Goal: Information Seeking & Learning: Learn about a topic

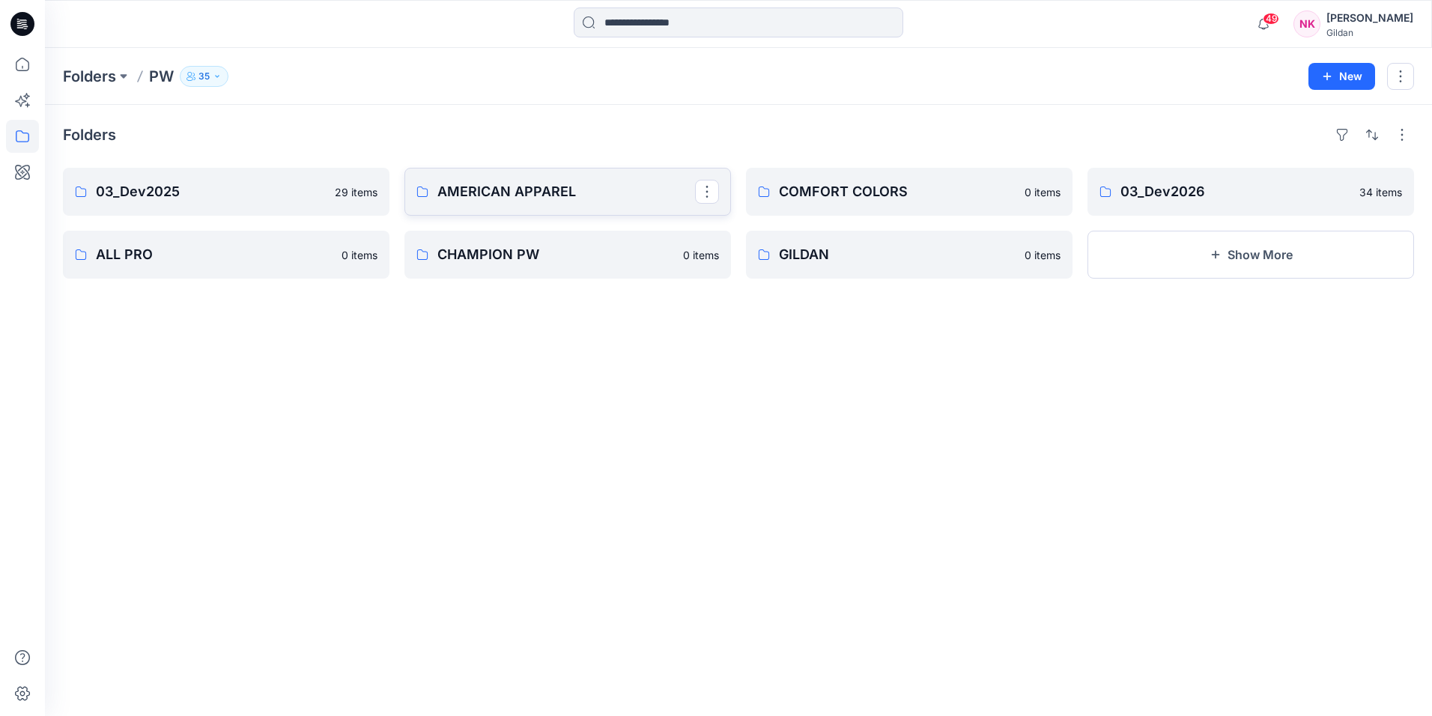
click at [497, 184] on p "AMERICAN APPAREL" at bounding box center [566, 191] width 258 height 21
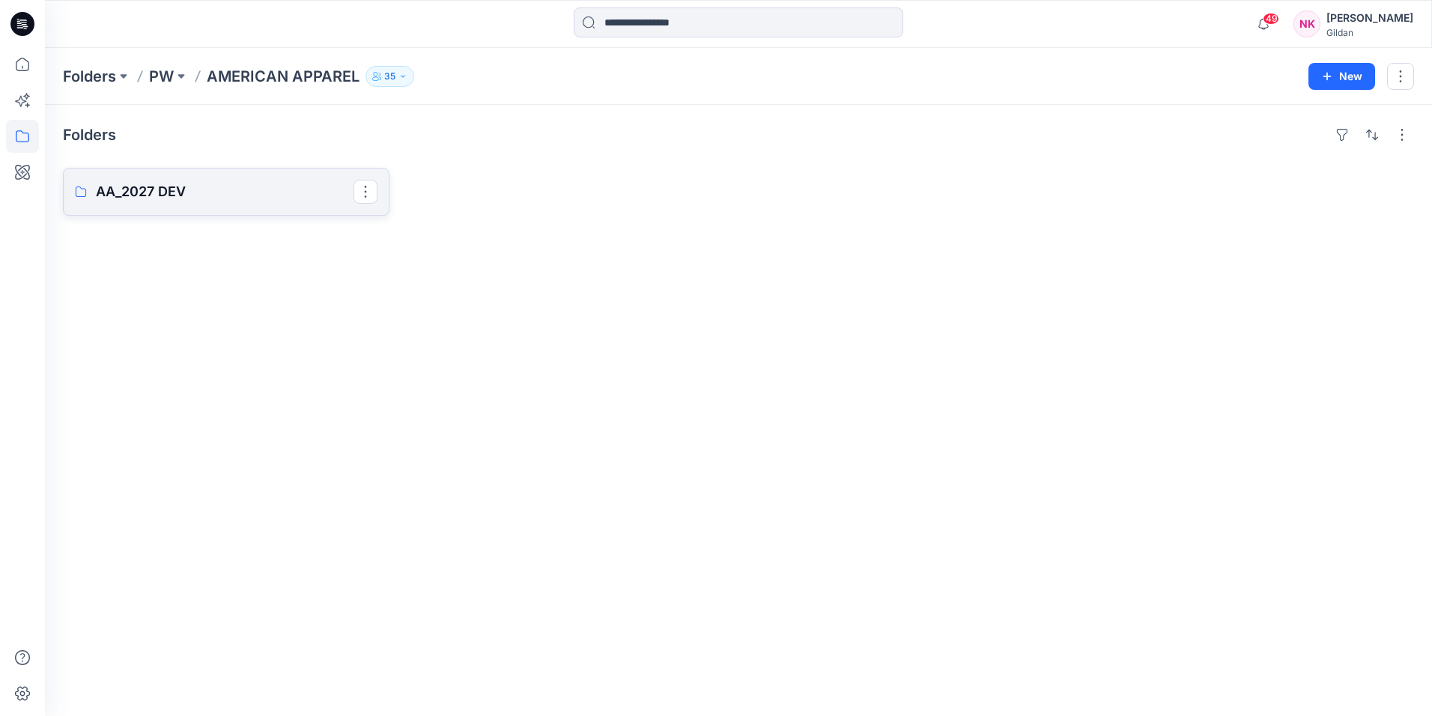
click at [190, 190] on p "AA_2027 DEV" at bounding box center [225, 191] width 258 height 21
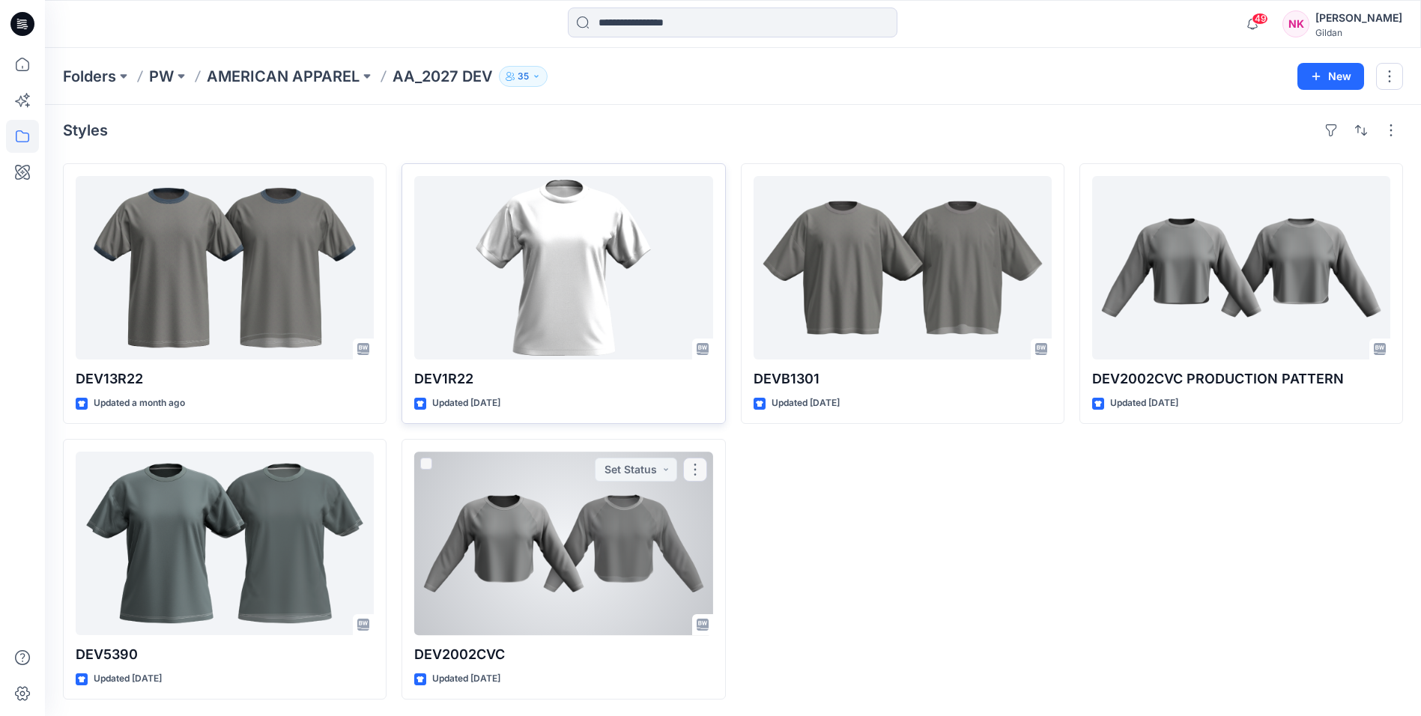
scroll to position [6, 0]
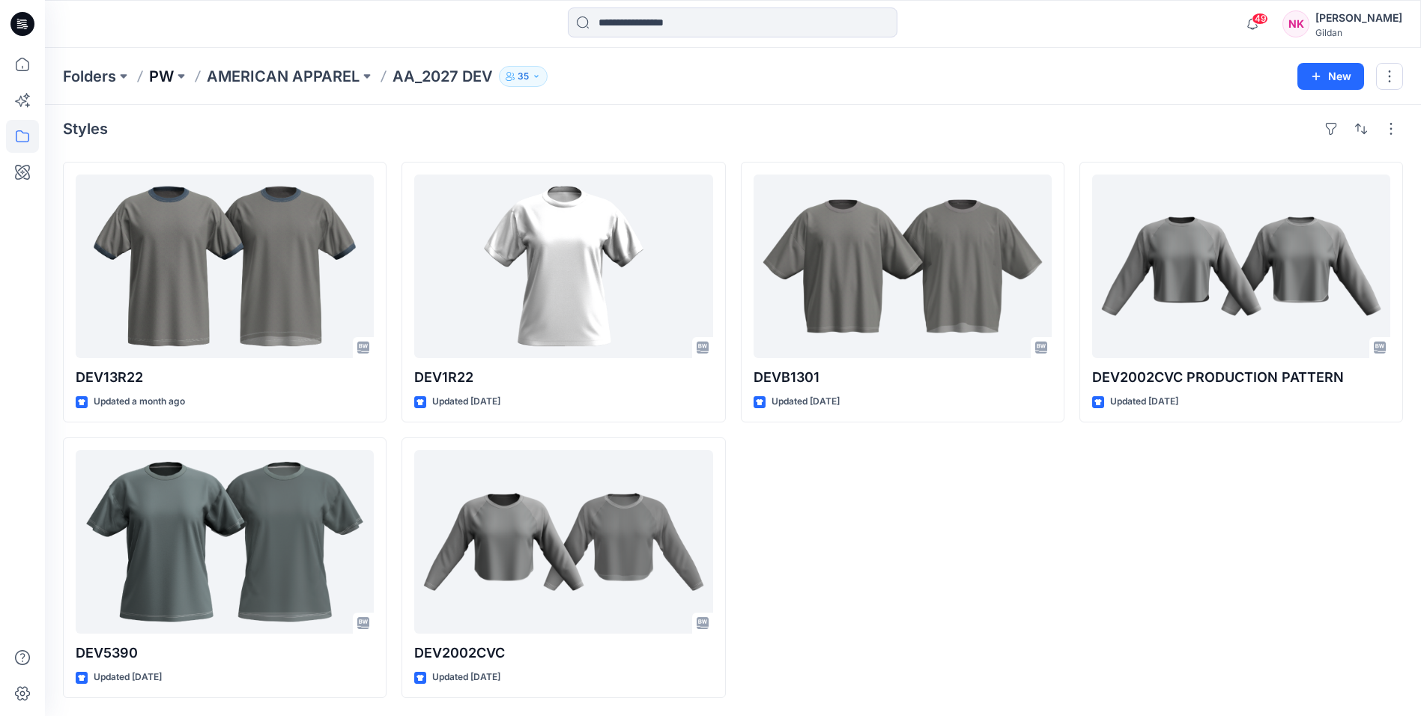
click at [168, 67] on p "PW" at bounding box center [161, 76] width 25 height 21
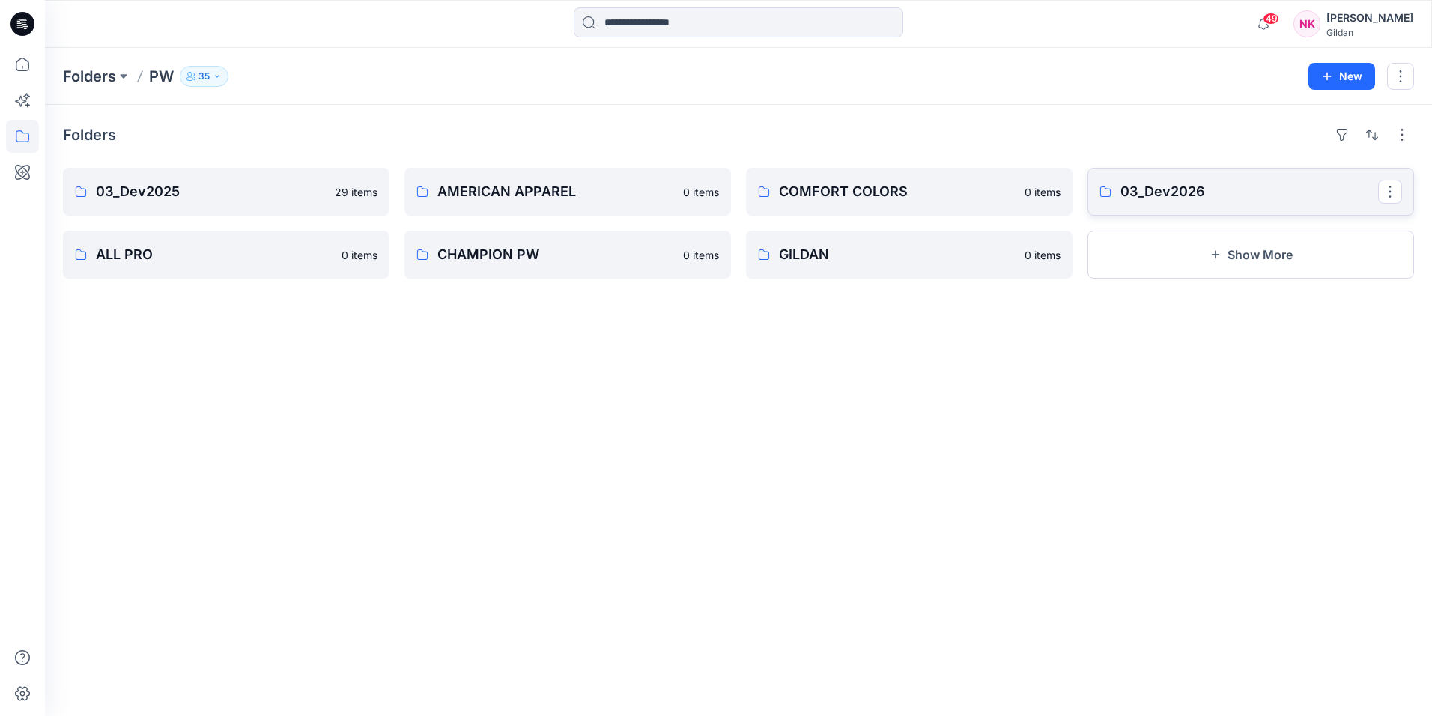
click at [1207, 192] on p "03_Dev2026" at bounding box center [1250, 191] width 258 height 21
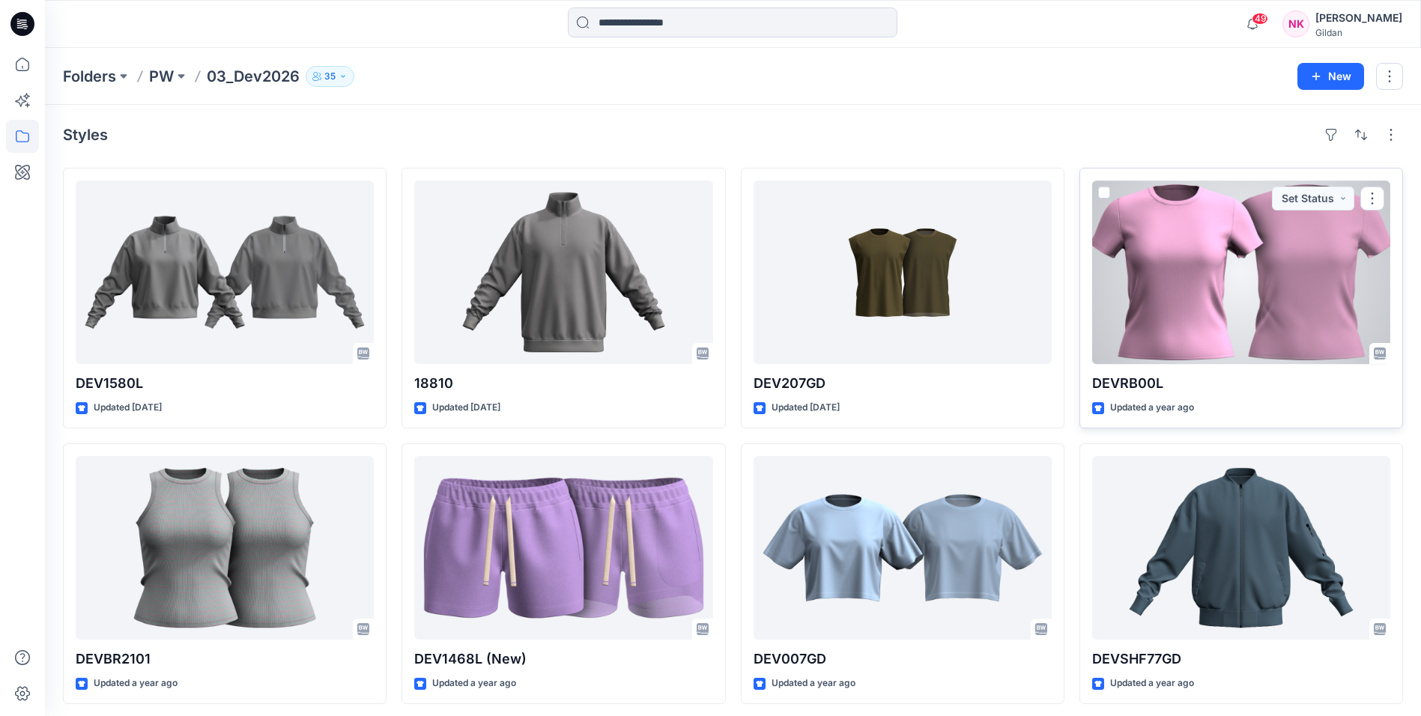
click at [1221, 235] on div at bounding box center [1241, 273] width 298 height 184
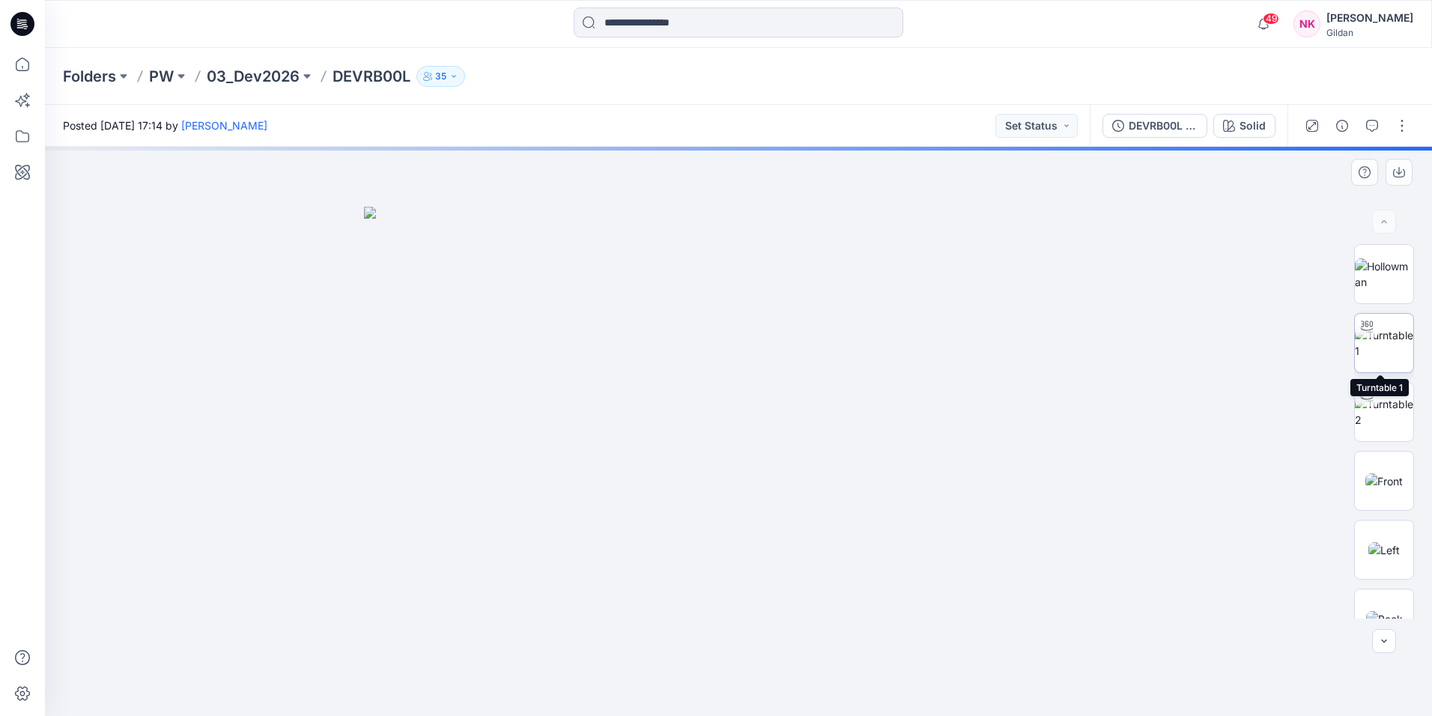
click at [1390, 348] on img at bounding box center [1384, 342] width 58 height 31
click at [1401, 127] on button "button" at bounding box center [1402, 126] width 24 height 24
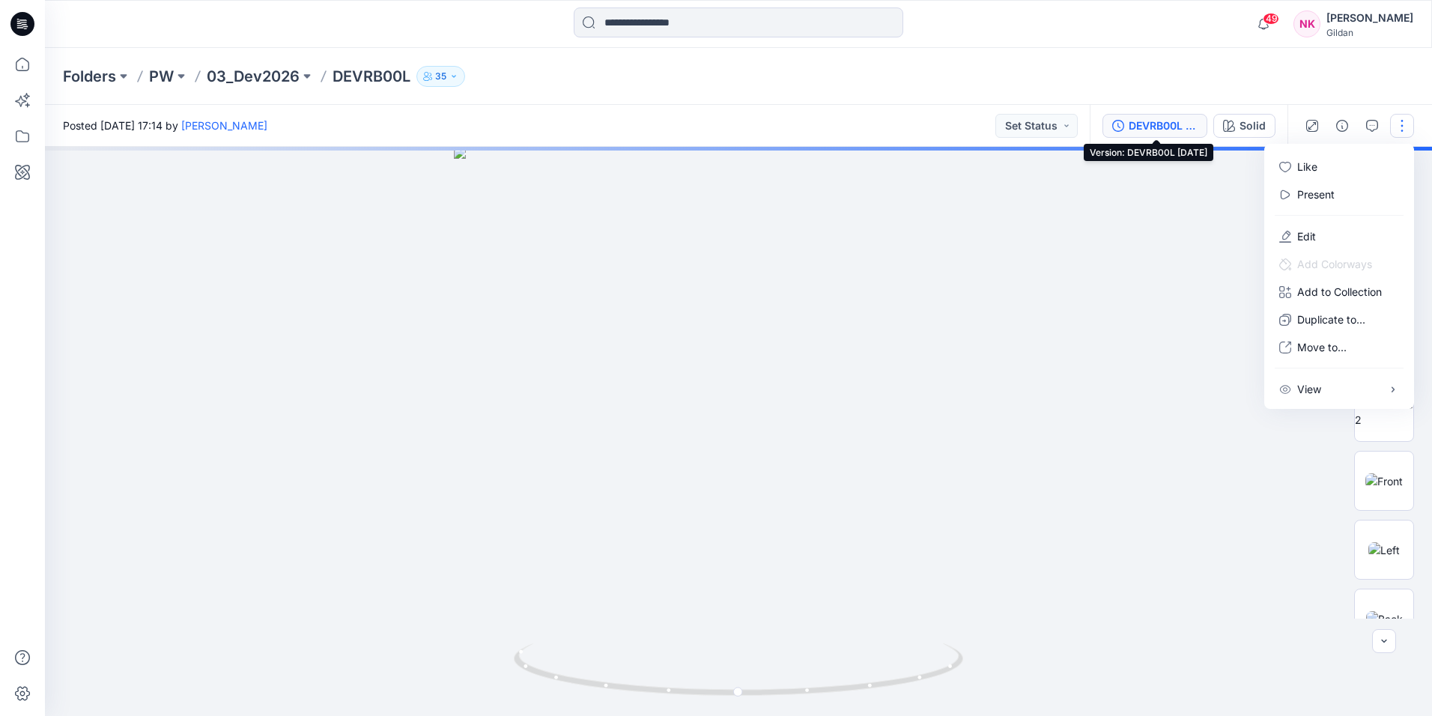
click at [1158, 123] on div "DEVRB00L [DATE]" at bounding box center [1163, 126] width 69 height 16
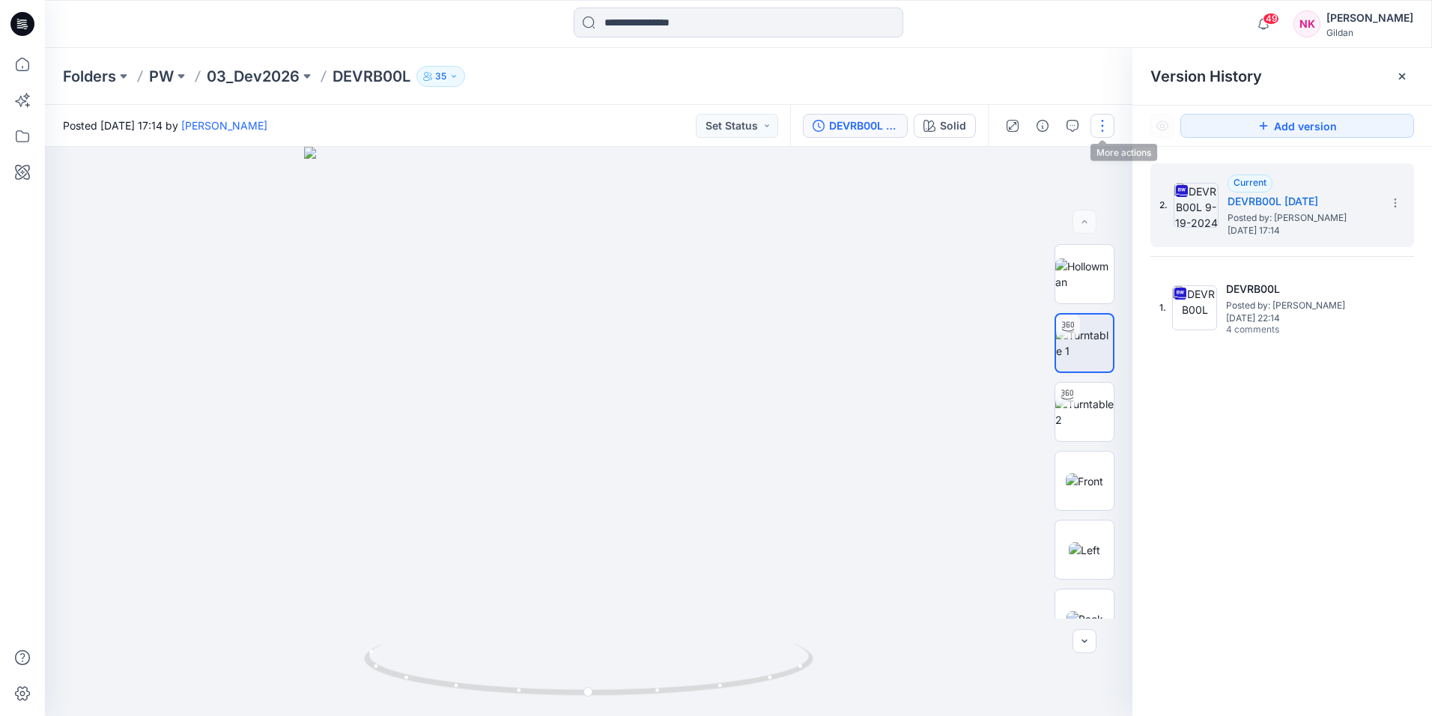
click at [1101, 125] on button "button" at bounding box center [1103, 126] width 24 height 24
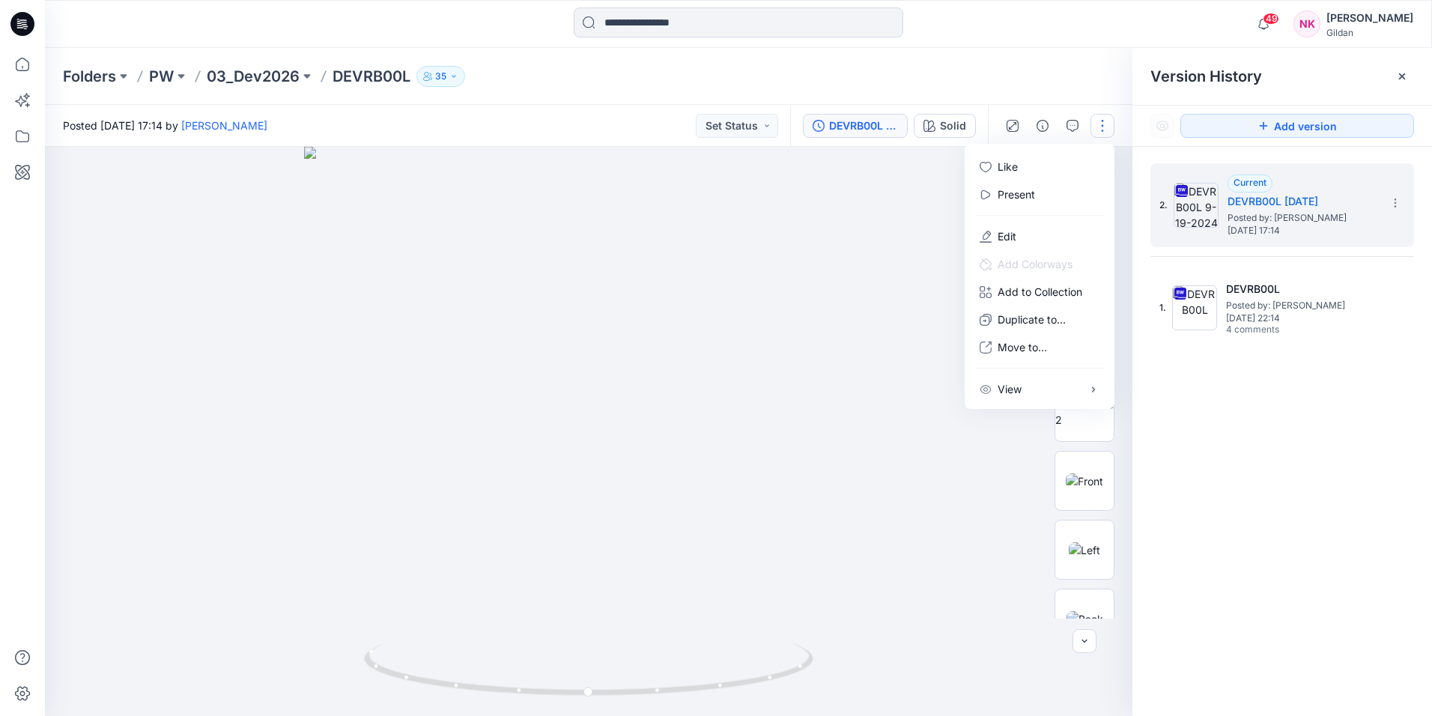
click at [1172, 494] on div "2. Current DEVRB00L [DATE] Posted by: [PERSON_NAME] [DATE] 17:14 1. DEVRB00L Po…" at bounding box center [1283, 442] width 300 height 591
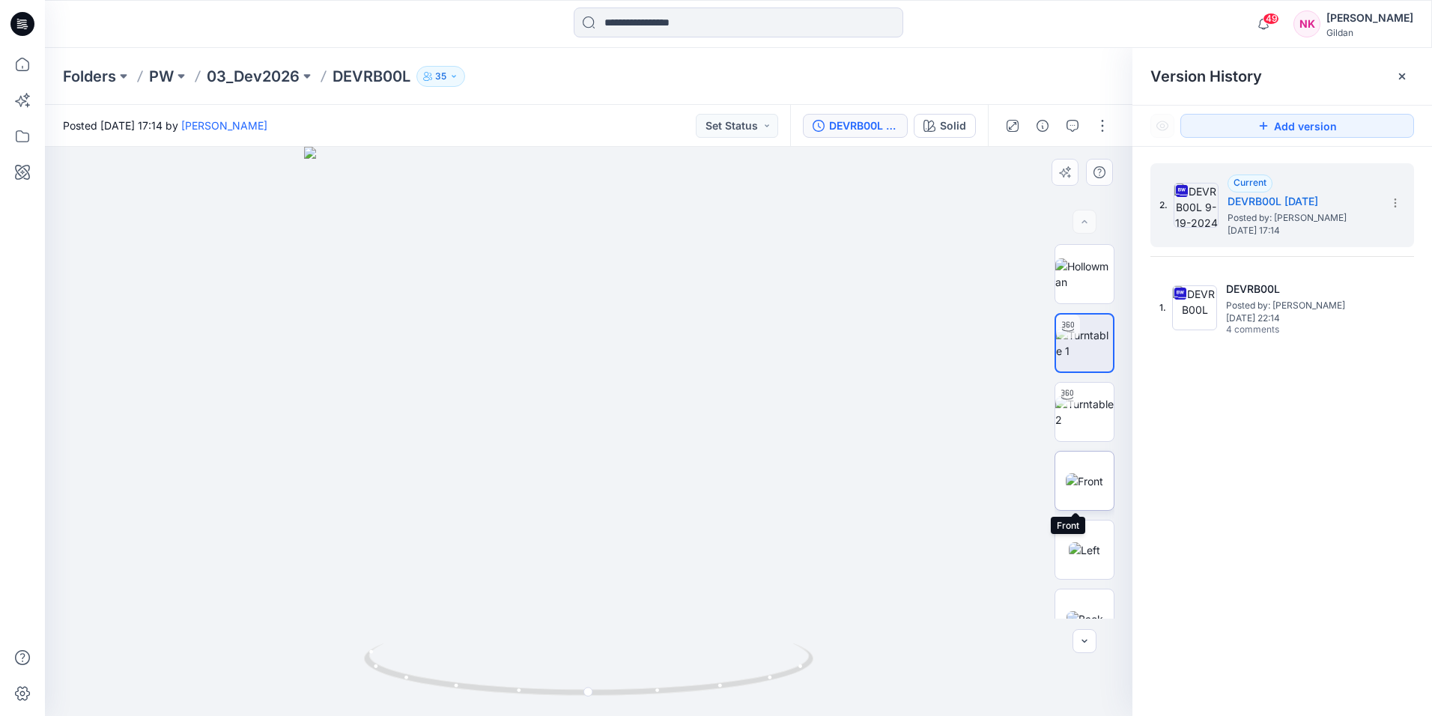
click at [1084, 483] on img at bounding box center [1084, 481] width 37 height 16
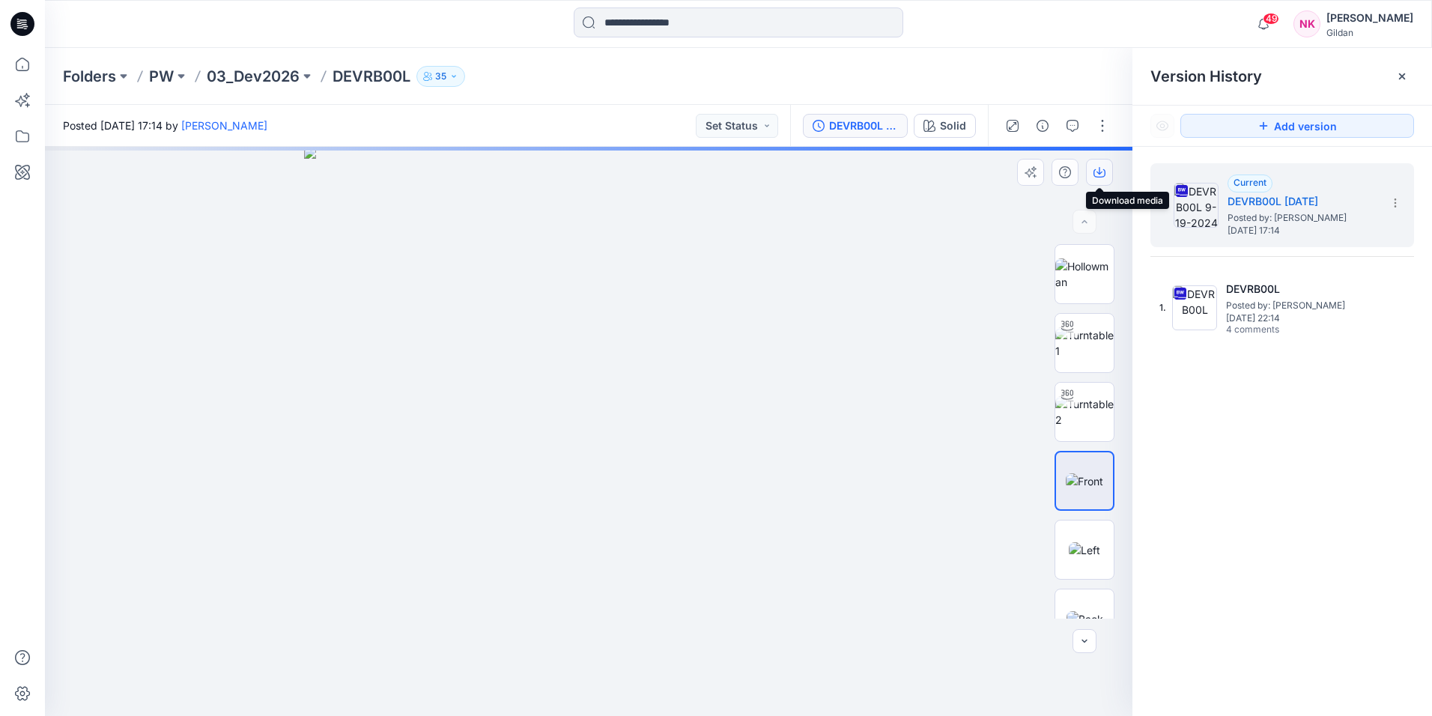
click at [1097, 165] on button "button" at bounding box center [1099, 172] width 27 height 27
click at [1100, 170] on icon "button" at bounding box center [1100, 170] width 6 height 7
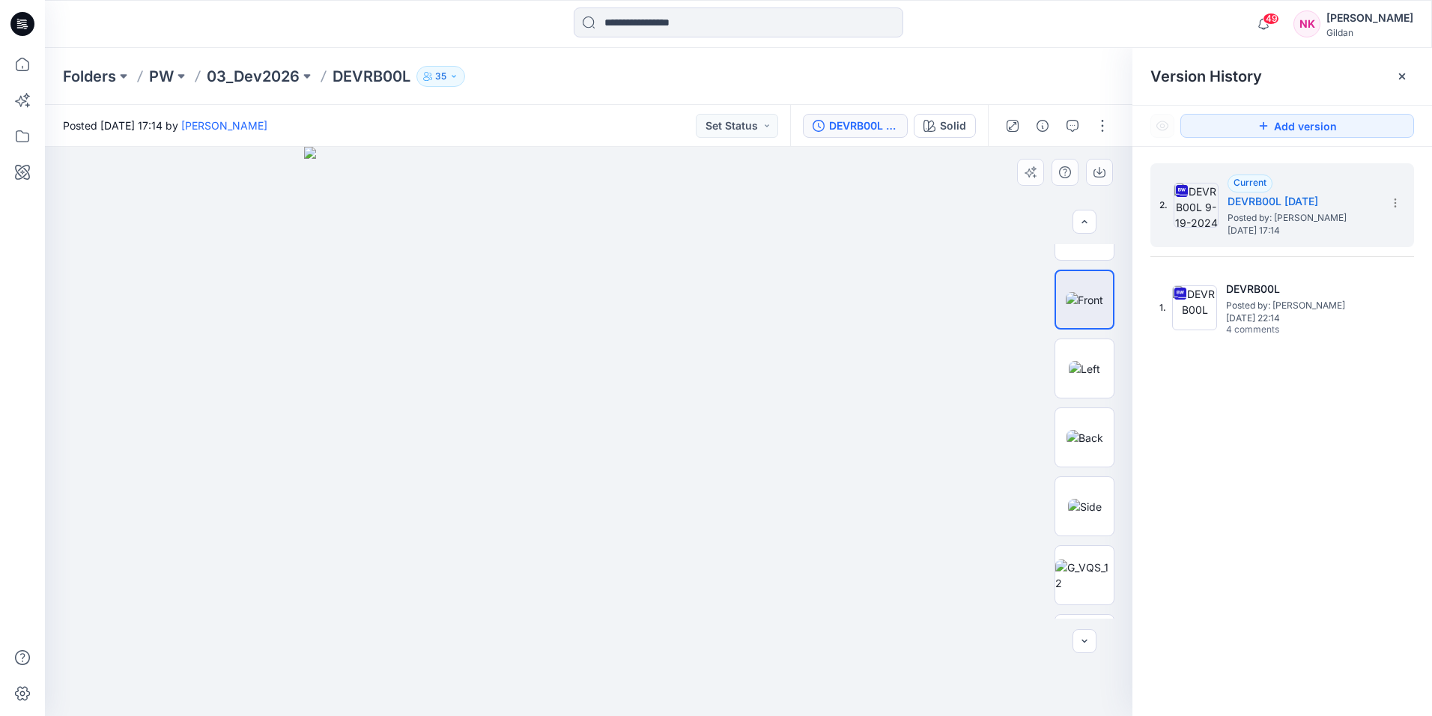
scroll to position [167, 0]
click at [1400, 74] on icon at bounding box center [1402, 76] width 6 height 6
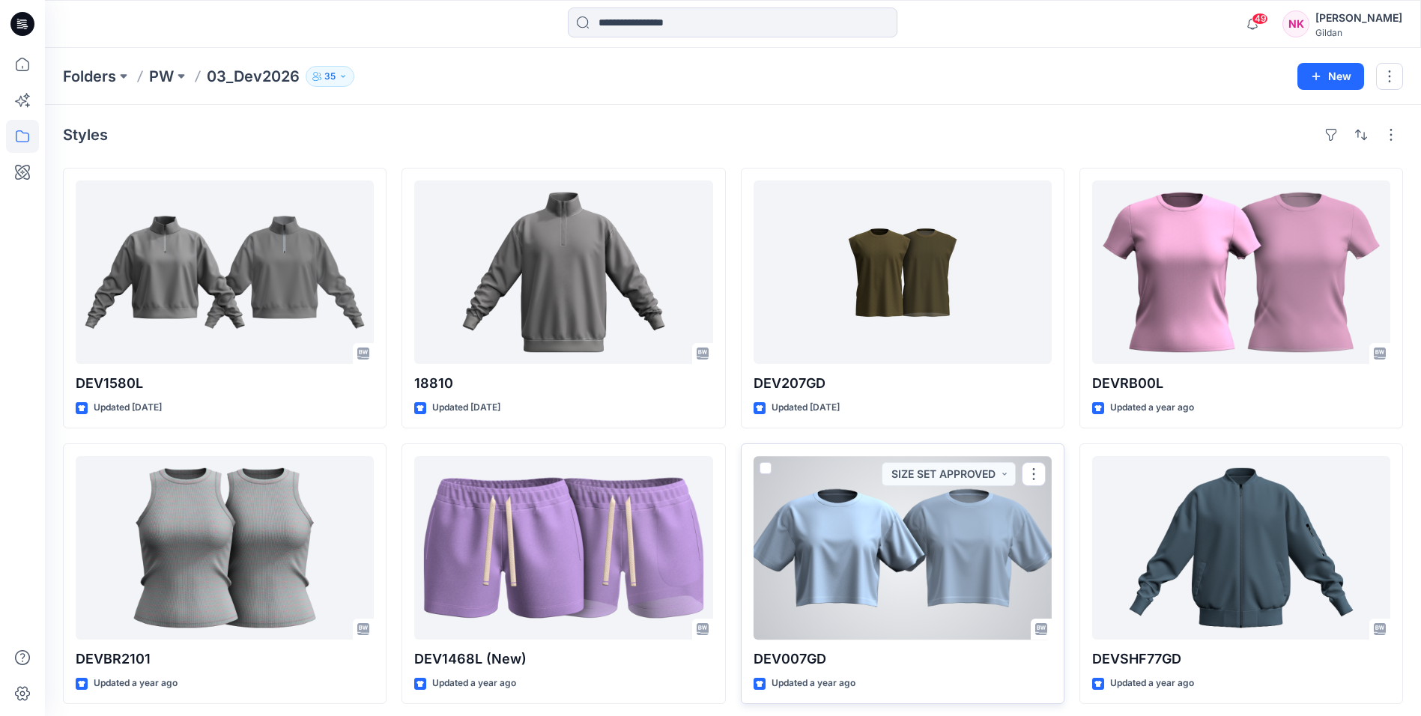
click at [944, 546] on div at bounding box center [903, 548] width 298 height 184
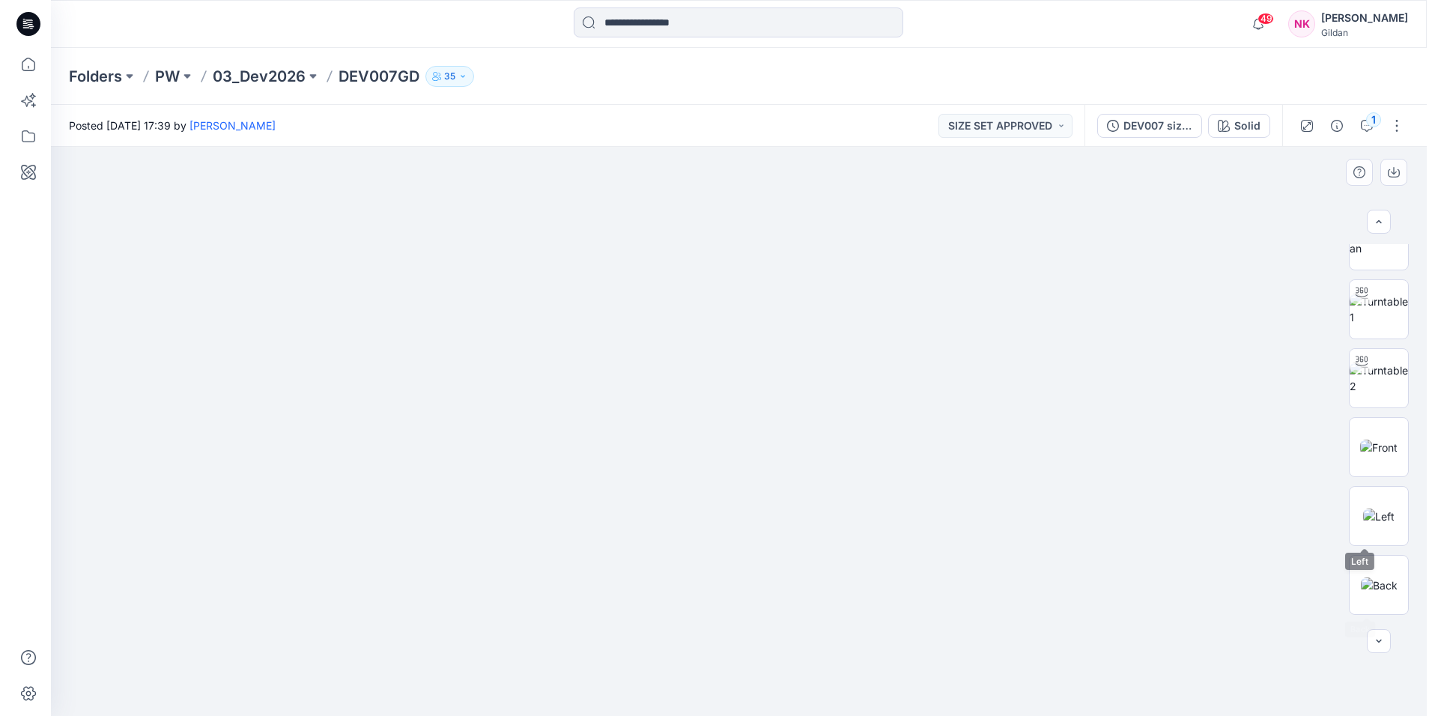
scroll to position [33, 0]
click at [1161, 130] on div "DEV007 size set" at bounding box center [1163, 126] width 69 height 16
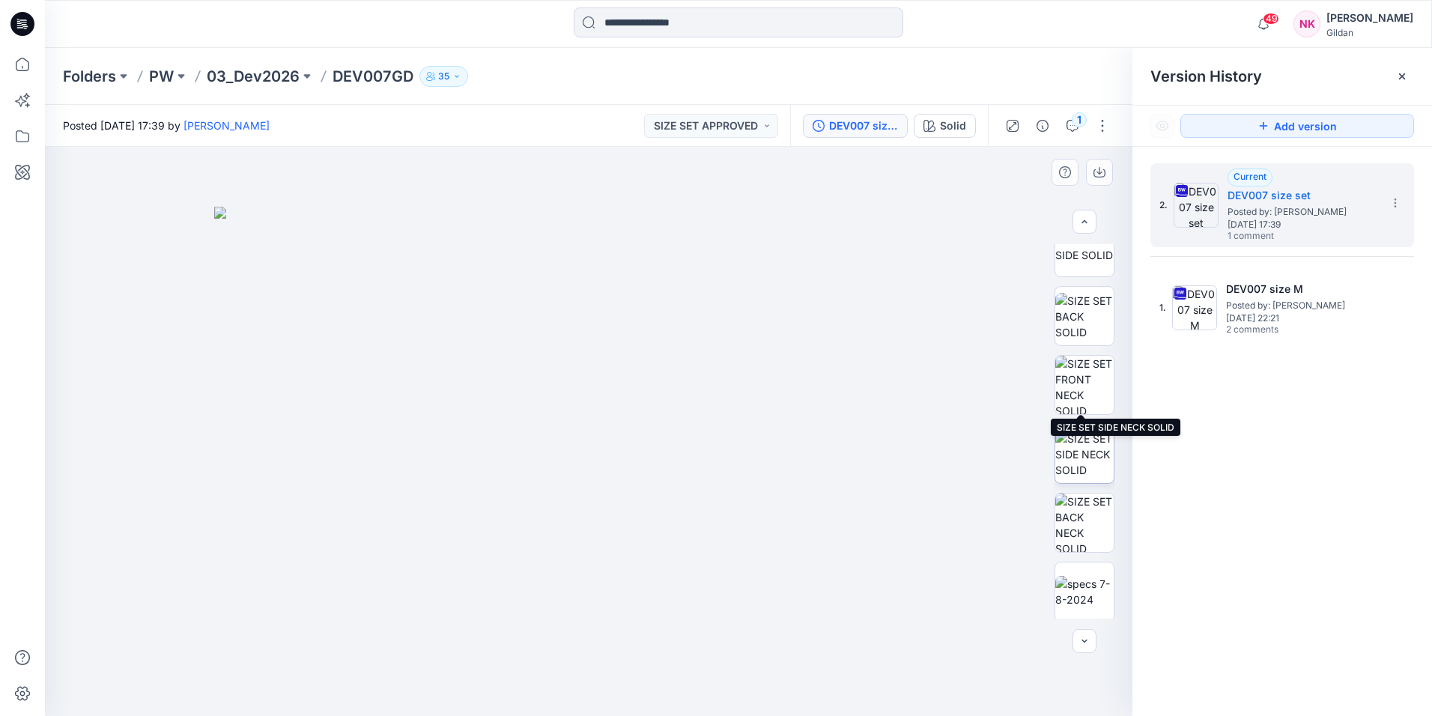
scroll to position [857, 0]
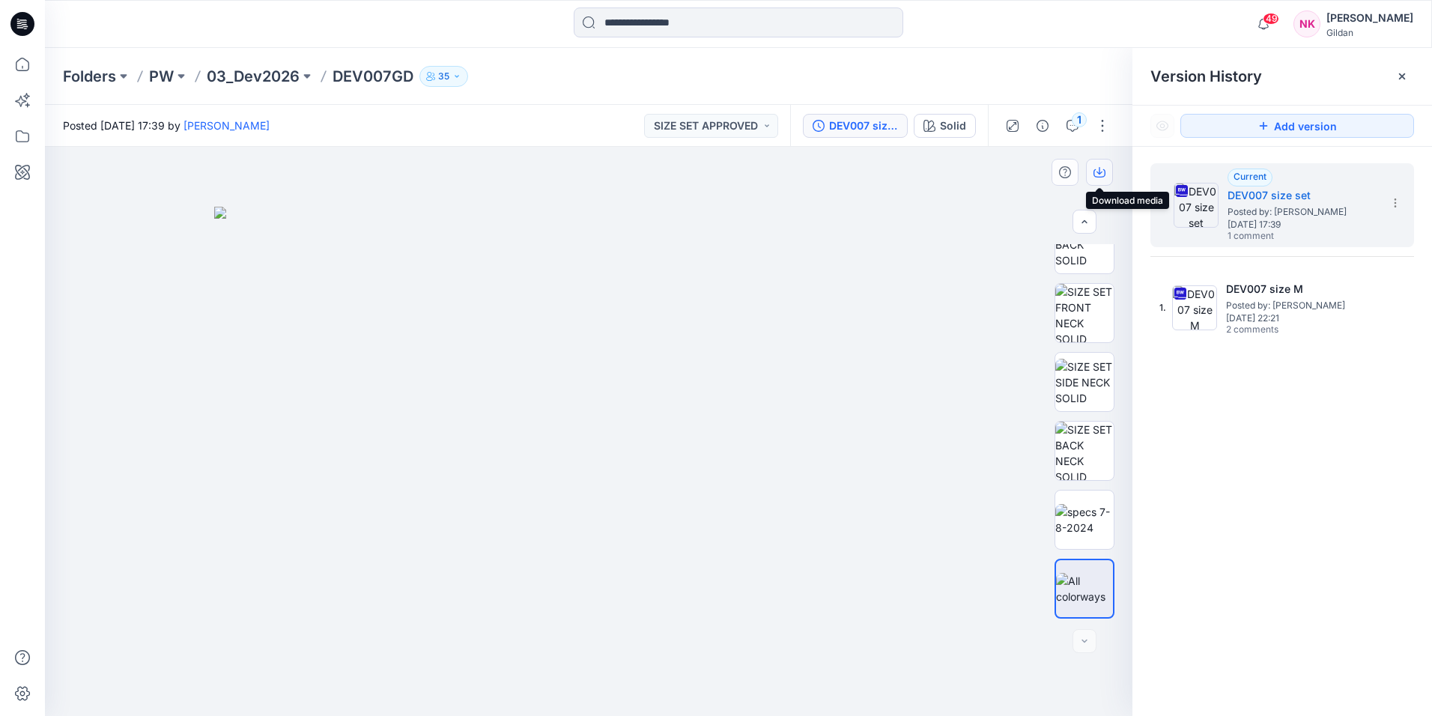
click at [1101, 164] on button "button" at bounding box center [1099, 172] width 27 height 27
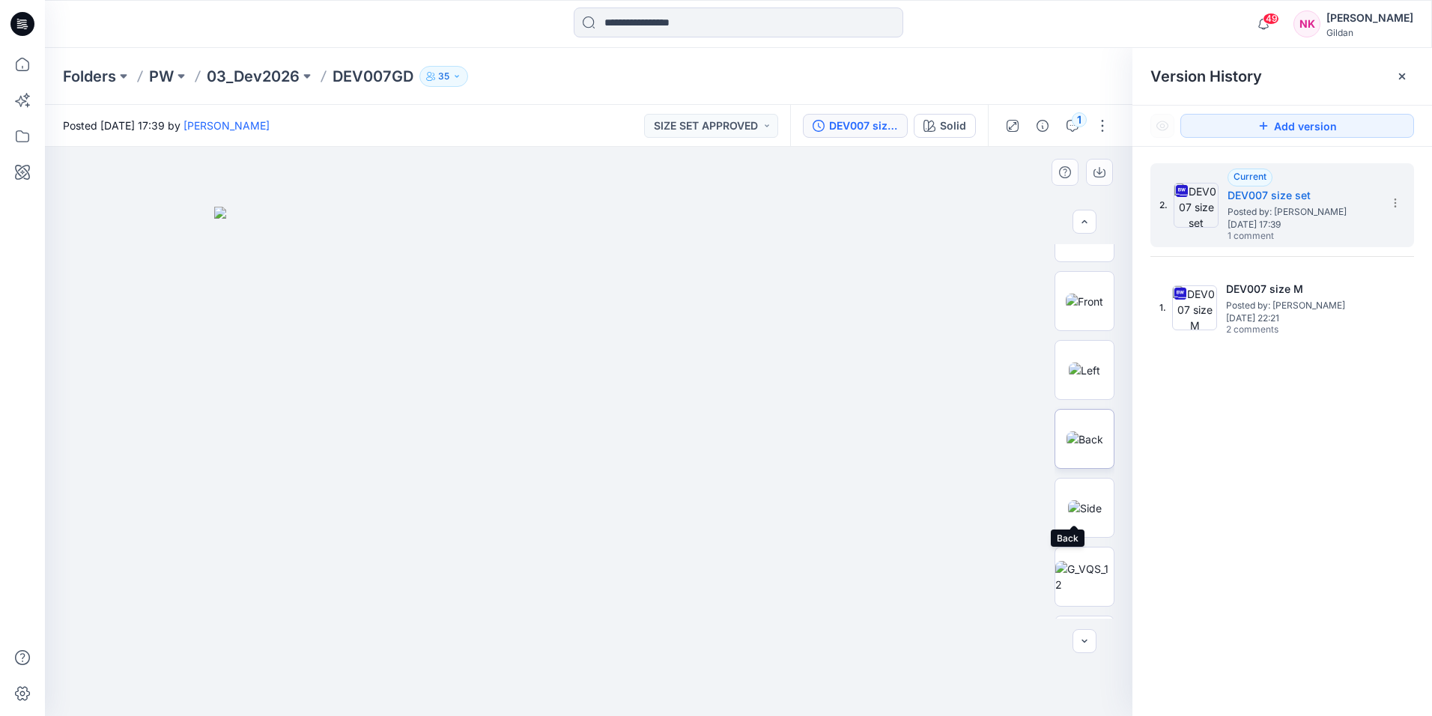
scroll to position [108, 0]
click at [1077, 371] on img at bounding box center [1084, 374] width 37 height 16
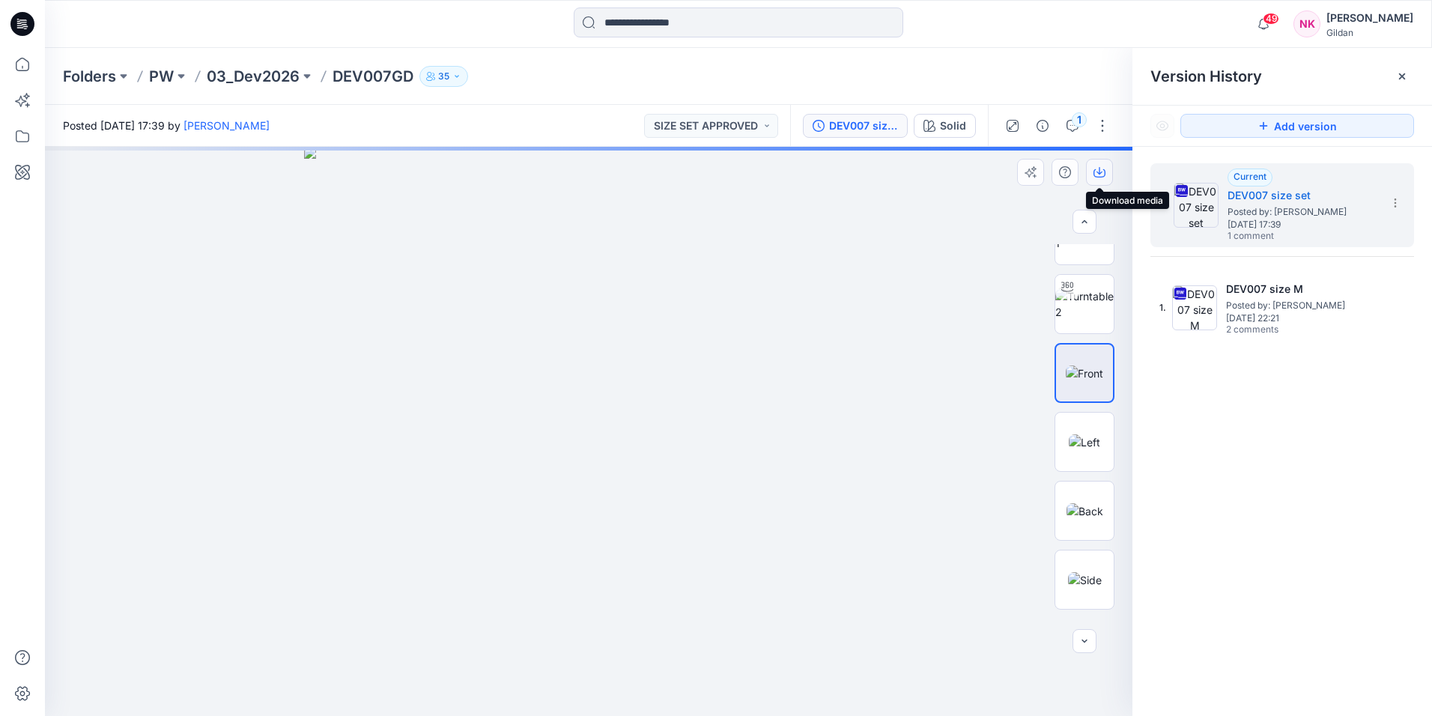
click at [1096, 169] on icon "button" at bounding box center [1100, 172] width 12 height 12
click at [1098, 169] on icon "button" at bounding box center [1100, 172] width 12 height 12
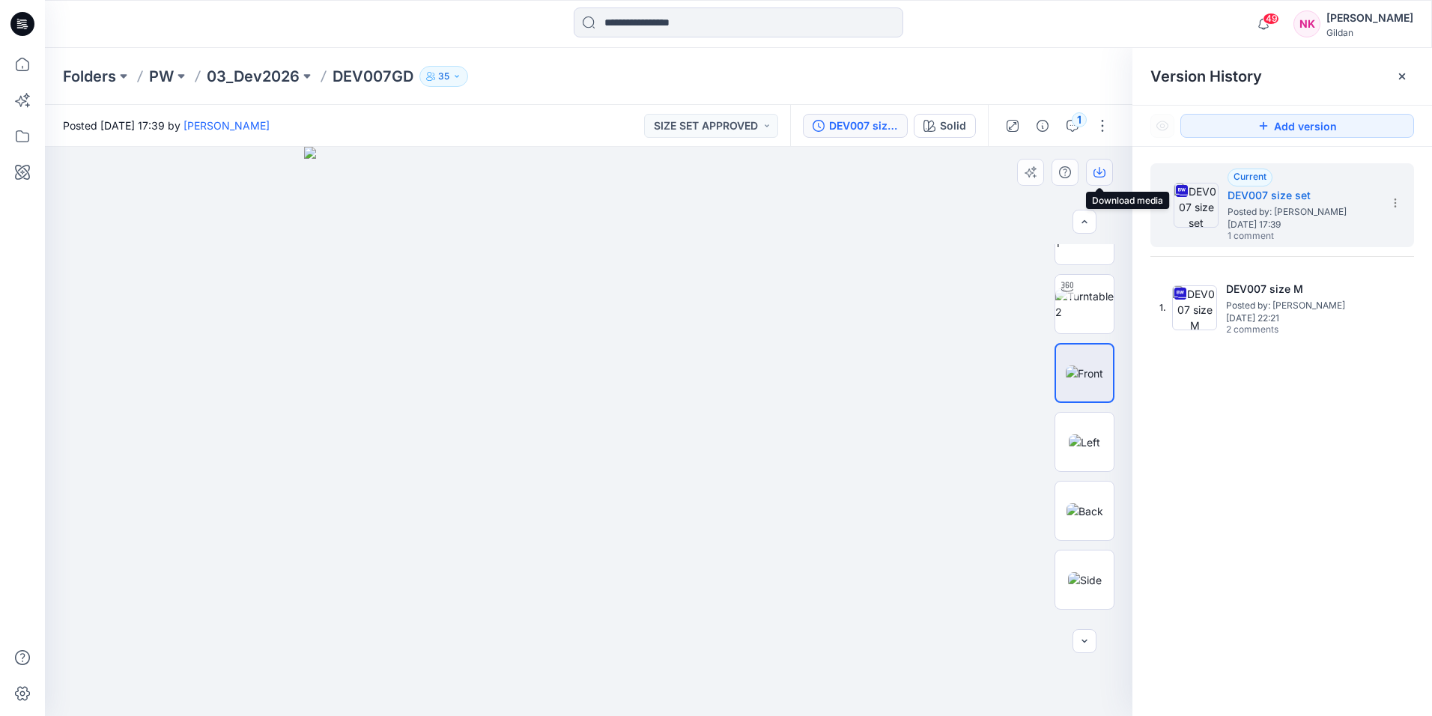
click at [1099, 170] on icon "button" at bounding box center [1100, 172] width 12 height 12
